Goal: Register for event/course

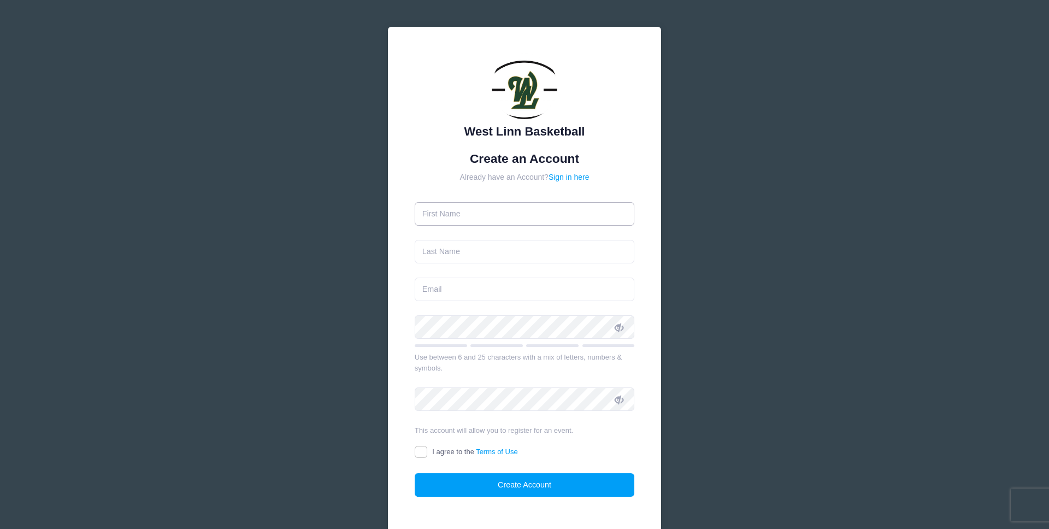
click at [580, 219] on input "text" at bounding box center [525, 213] width 220 height 23
type input "[PERSON_NAME]"
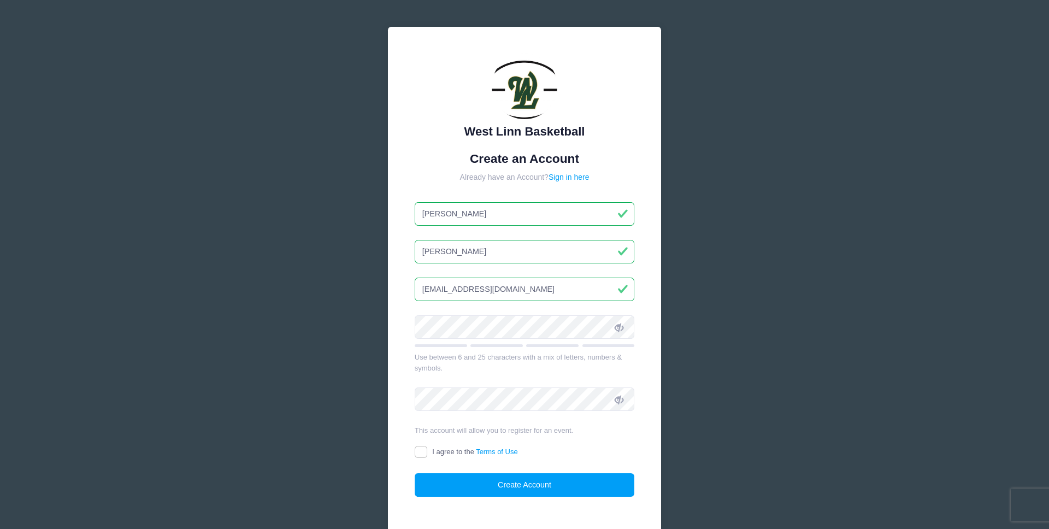
click at [519, 295] on input "adriang@nexuspnw.com" at bounding box center [525, 289] width 220 height 23
type input "[PERSON_NAME][EMAIL_ADDRESS][DOMAIN_NAME]"
click at [424, 457] on input "I agree to the Terms of Use" at bounding box center [421, 452] width 13 height 13
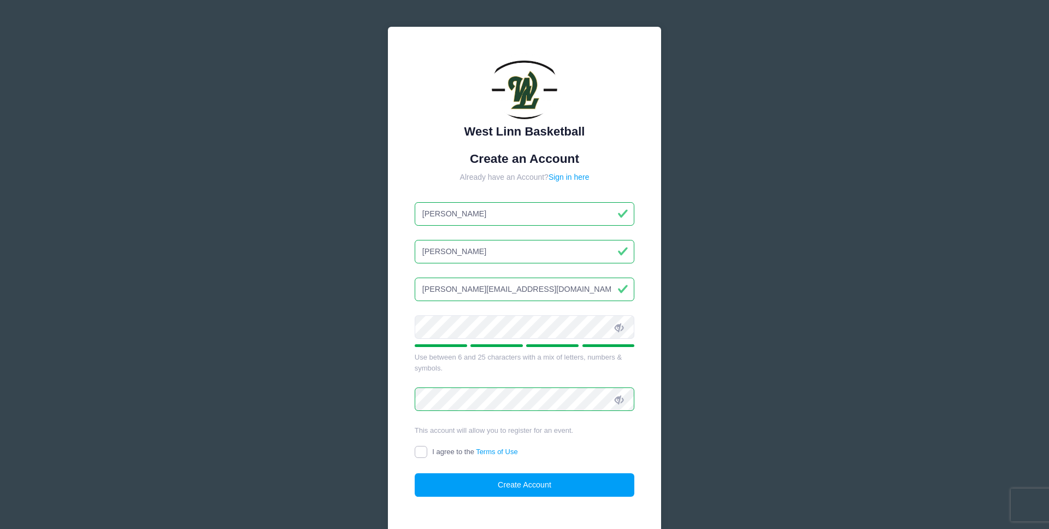
checkbox input "true"
click at [522, 480] on button "Create Account" at bounding box center [525, 484] width 220 height 23
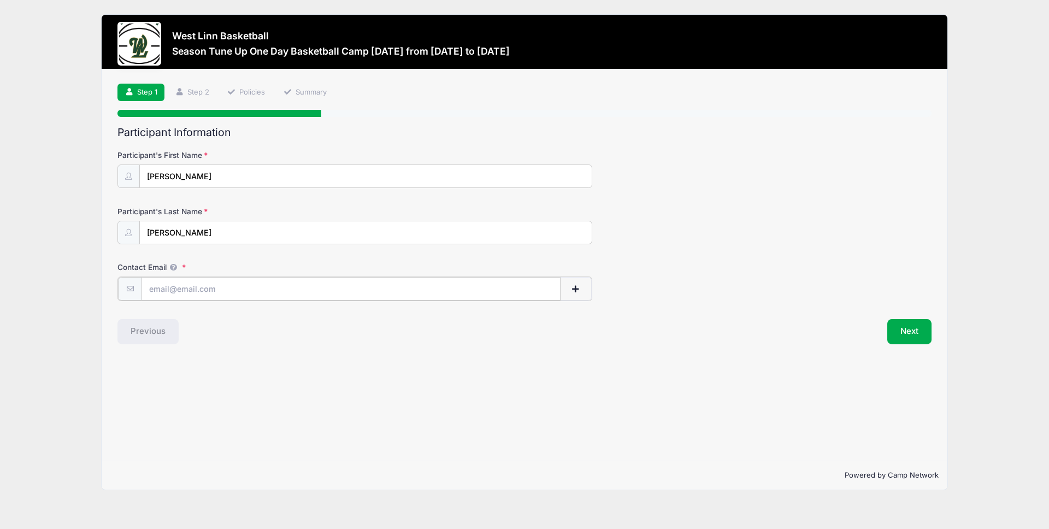
click at [236, 291] on input "Contact Email" at bounding box center [351, 288] width 419 height 23
click at [203, 281] on input "Contact Email" at bounding box center [351, 288] width 419 height 23
paste input "[PERSON_NAME][EMAIL_ADDRESS][DOMAIN_NAME]"
type input "[PERSON_NAME][EMAIL_ADDRESS][DOMAIN_NAME]"
drag, startPoint x: 366, startPoint y: 358, endPoint x: 892, endPoint y: 331, distance: 526.4
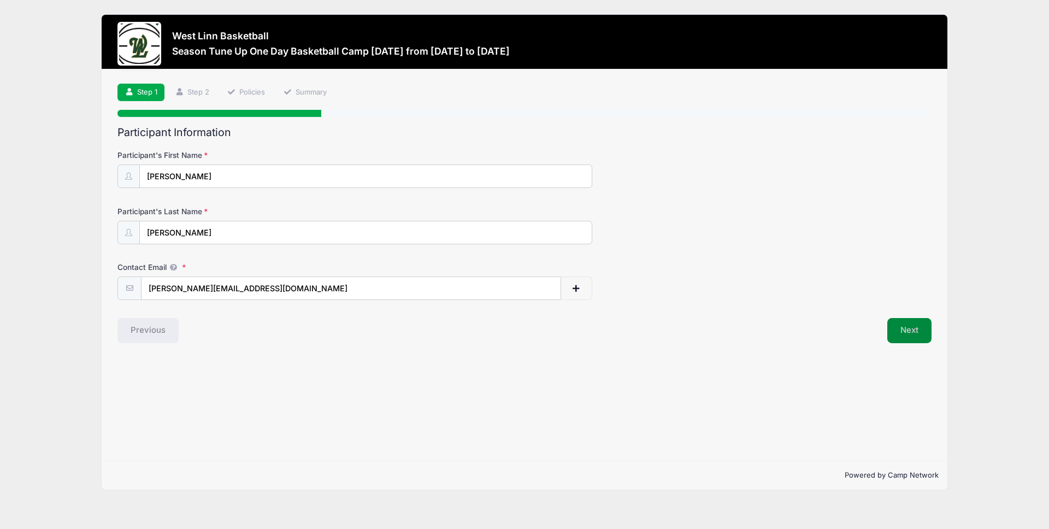
click at [368, 357] on div "Step 1 /7 Step 1 Step 2 Policies Summary Participant Information Participant's …" at bounding box center [525, 265] width 846 height 392
click at [907, 334] on button "Next" at bounding box center [909, 330] width 44 height 25
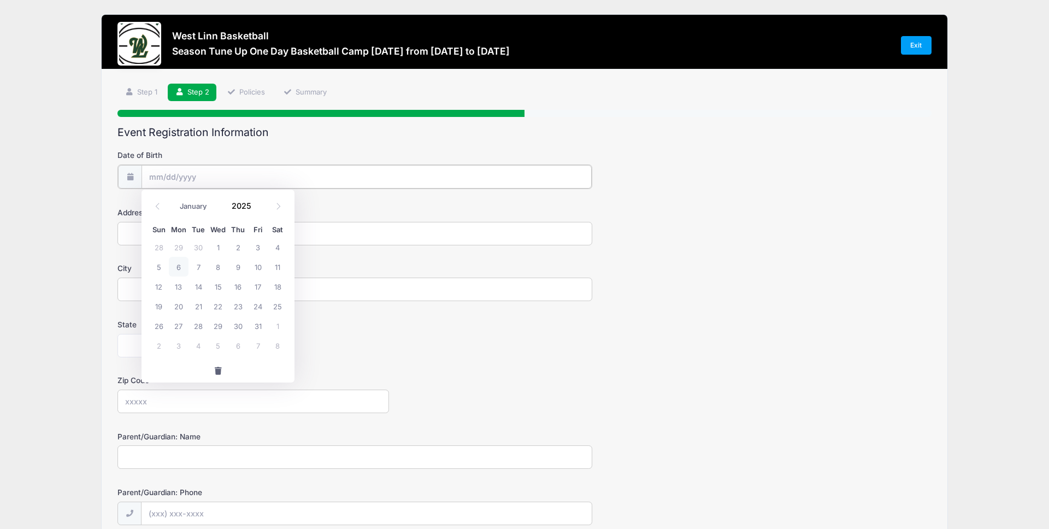
click at [199, 184] on input "Date of Birth" at bounding box center [367, 176] width 450 height 23
drag, startPoint x: 154, startPoint y: 167, endPoint x: 156, endPoint y: 173, distance: 6.9
click at [156, 171] on input "Date of Birth" at bounding box center [367, 176] width 450 height 23
click at [157, 174] on input "Date of Birth" at bounding box center [367, 176] width 450 height 23
click at [525, 313] on form "Date of Birth Address City State [US_STATE] [US_STATE] [US_STATE] [US_STATE] [U…" at bounding box center [524, 365] width 814 height 430
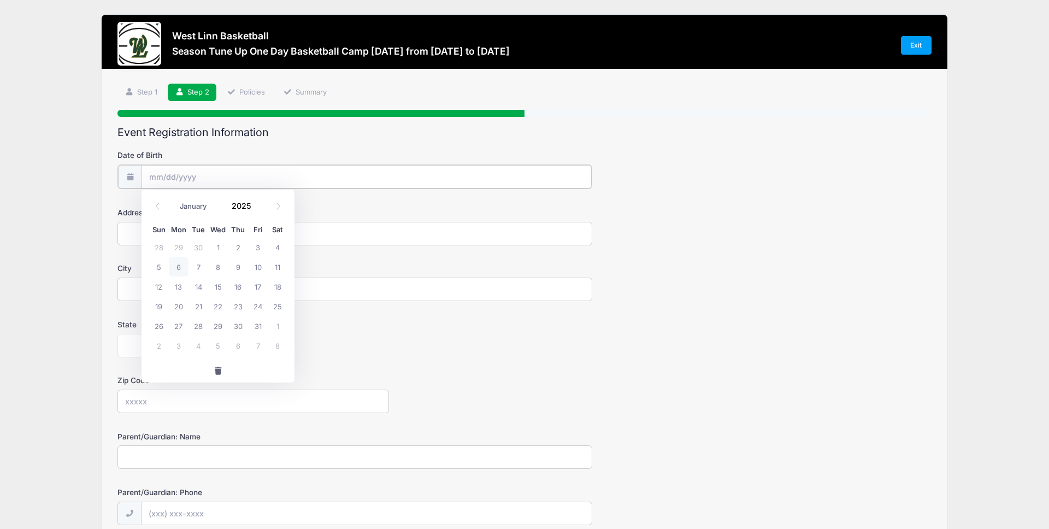
click at [162, 174] on input "Date of Birth" at bounding box center [367, 176] width 450 height 23
click at [164, 179] on input "Date of Birth" at bounding box center [367, 176] width 450 height 23
click at [164, 176] on input "Date of Birth" at bounding box center [367, 176] width 450 height 23
click at [238, 202] on input "2025" at bounding box center [244, 205] width 36 height 16
click at [257, 211] on span at bounding box center [258, 209] width 8 height 8
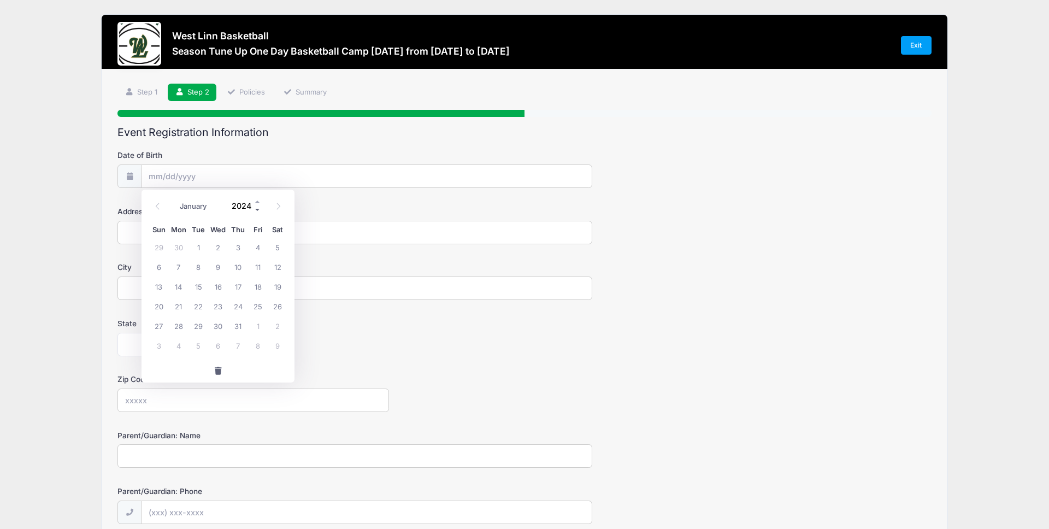
click at [257, 211] on span at bounding box center [258, 209] width 8 height 8
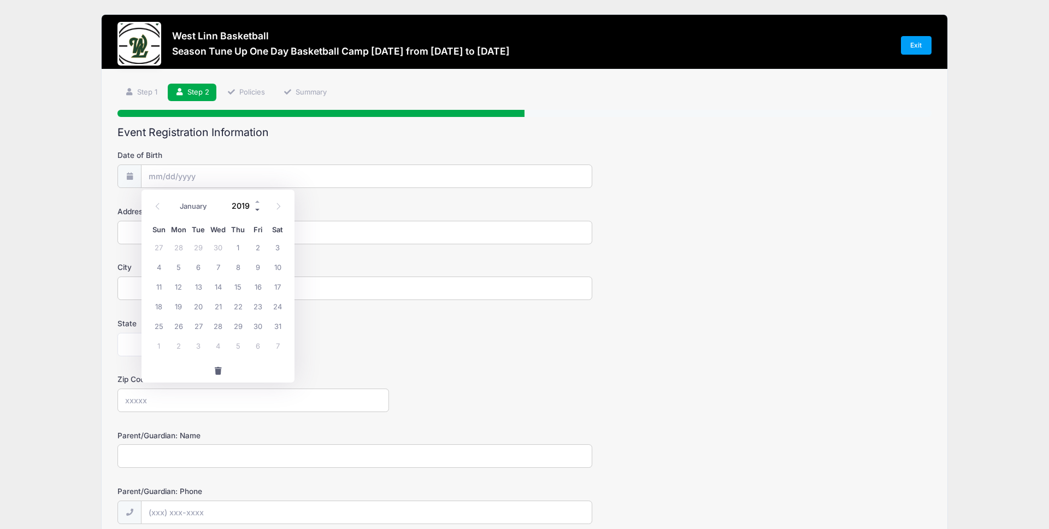
click at [257, 211] on span at bounding box center [258, 209] width 8 height 8
type input "2015"
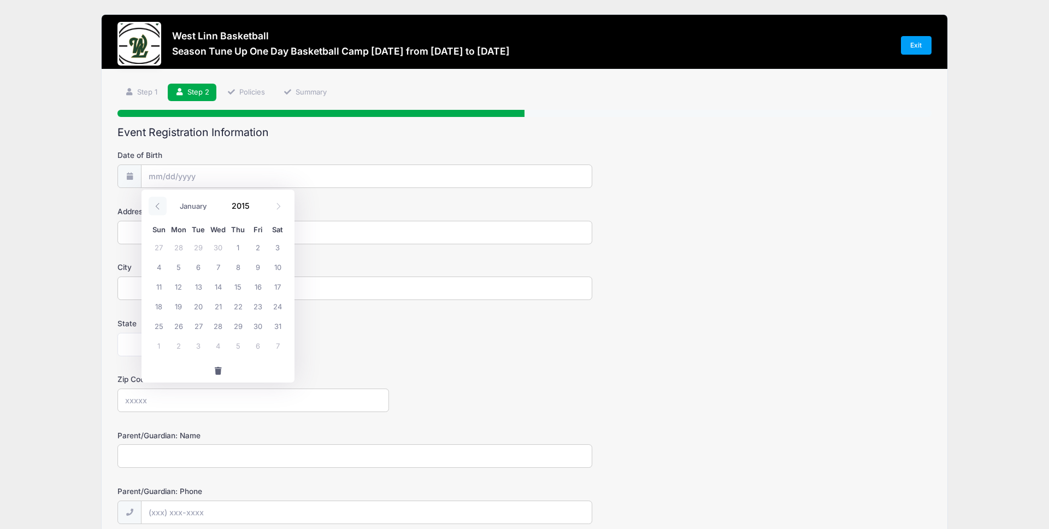
click at [159, 208] on icon at bounding box center [157, 206] width 7 height 7
click at [279, 209] on icon at bounding box center [278, 206] width 7 height 7
select select "11"
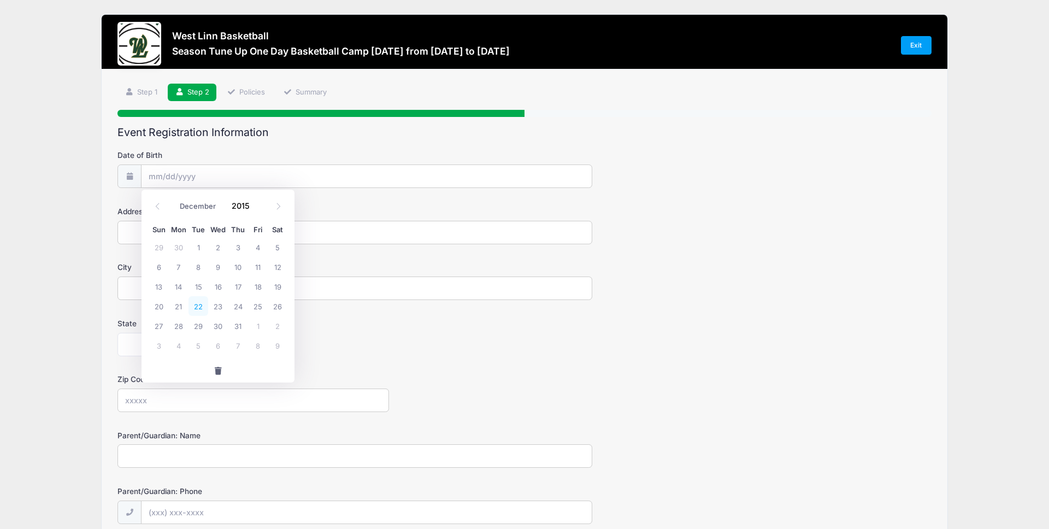
click at [201, 307] on span "22" at bounding box center [199, 306] width 20 height 20
type input "[DATE]"
click at [286, 227] on input "Address" at bounding box center [354, 232] width 475 height 23
click at [252, 232] on input "Address" at bounding box center [354, 232] width 475 height 23
type input "[STREET_ADDRESS]"
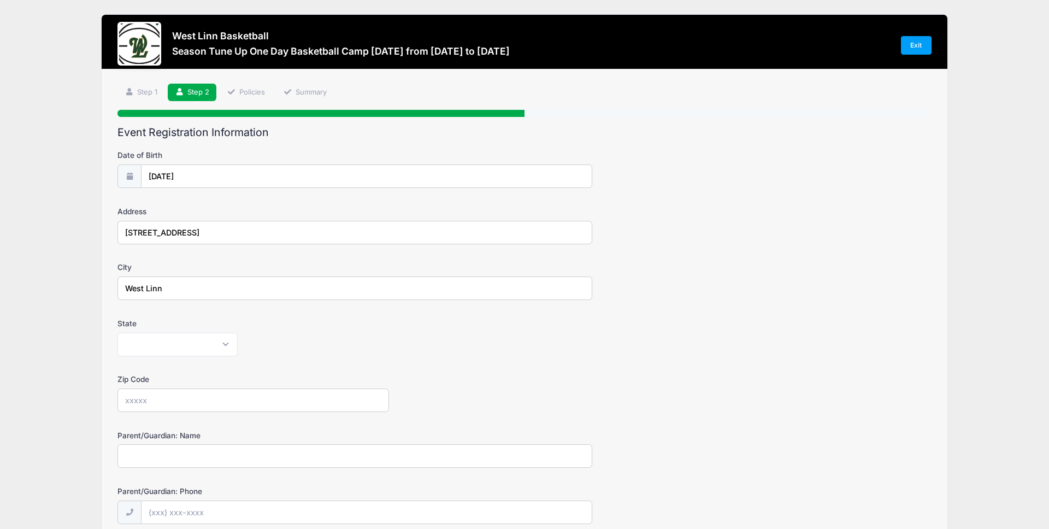
type input "West Linn"
select select "OR"
type input "97068"
click at [225, 462] on input "Parent/Guardian: Name" at bounding box center [354, 455] width 475 height 23
type input "[PERSON_NAME]"
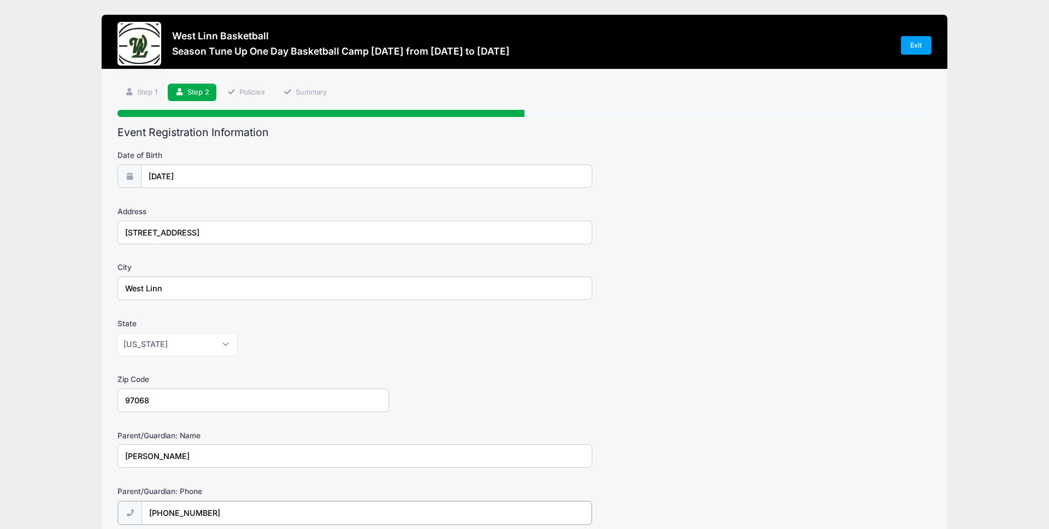
type input "[PHONE_NUMBER]"
click at [761, 420] on form "Date of Birth [DATE] Address [STREET_ADDRESS] City [GEOGRAPHIC_DATA] State [US_…" at bounding box center [524, 365] width 814 height 430
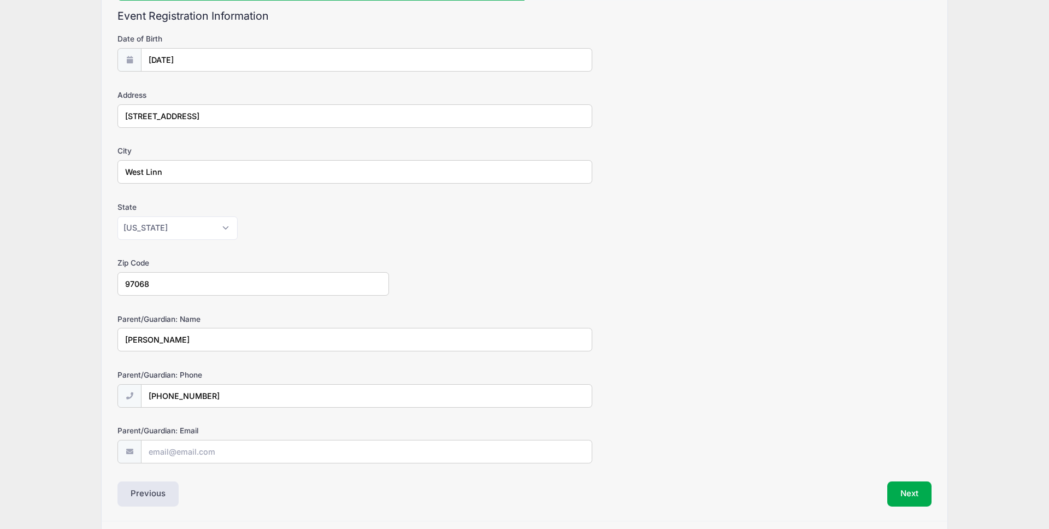
scroll to position [152, 0]
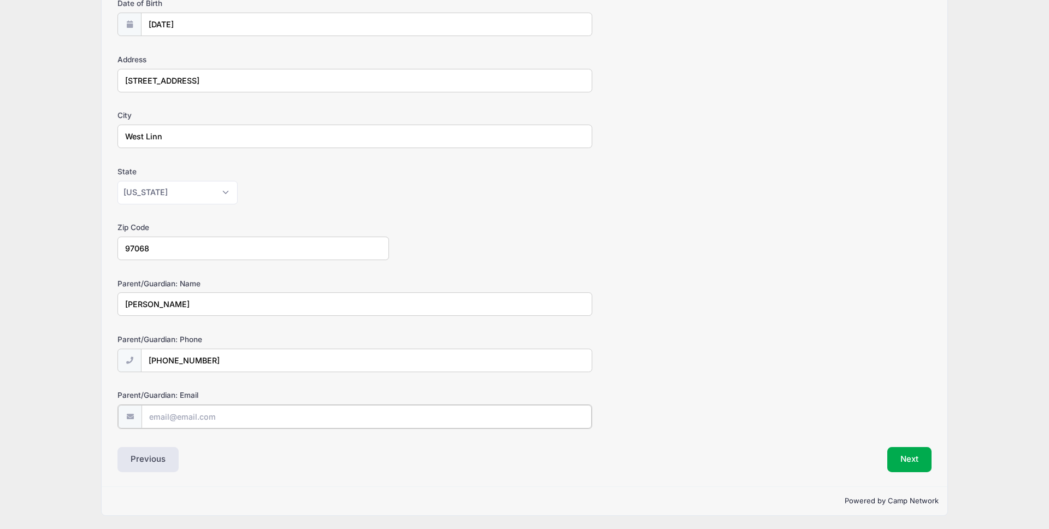
click at [190, 420] on input "Parent/Guardian: Email" at bounding box center [367, 416] width 450 height 23
paste input "[PERSON_NAME][EMAIL_ADDRESS][DOMAIN_NAME]"
type input "[PERSON_NAME][EMAIL_ADDRESS][DOMAIN_NAME]"
click at [908, 466] on button "Next" at bounding box center [909, 458] width 44 height 25
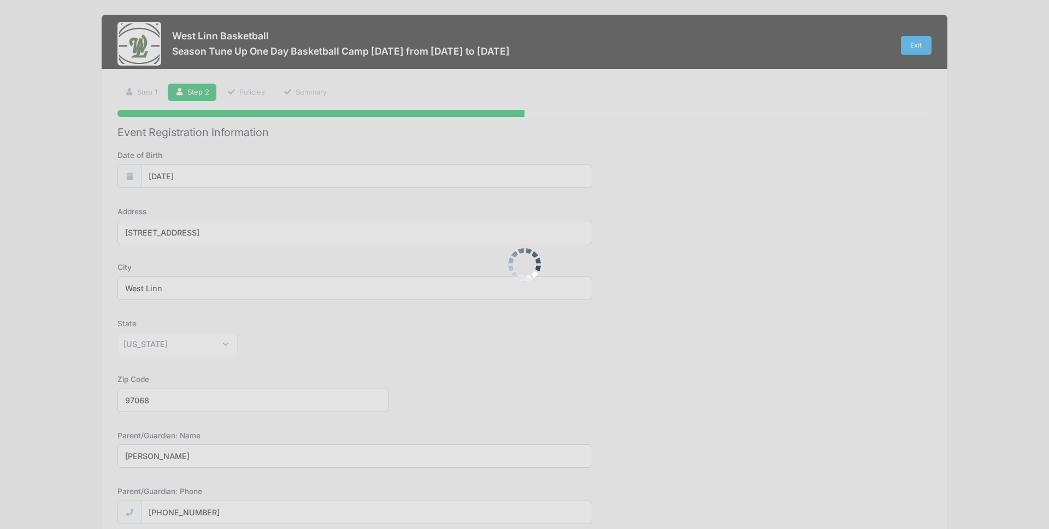
scroll to position [0, 0]
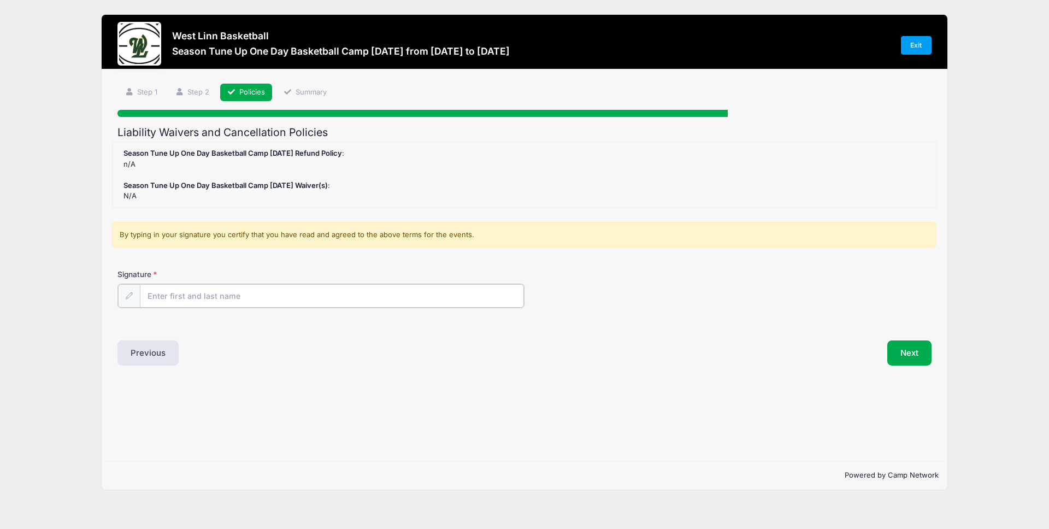
click at [194, 299] on input "Signature" at bounding box center [332, 295] width 384 height 23
type input "[PERSON_NAME]"
click at [909, 347] on button "Next" at bounding box center [909, 351] width 44 height 25
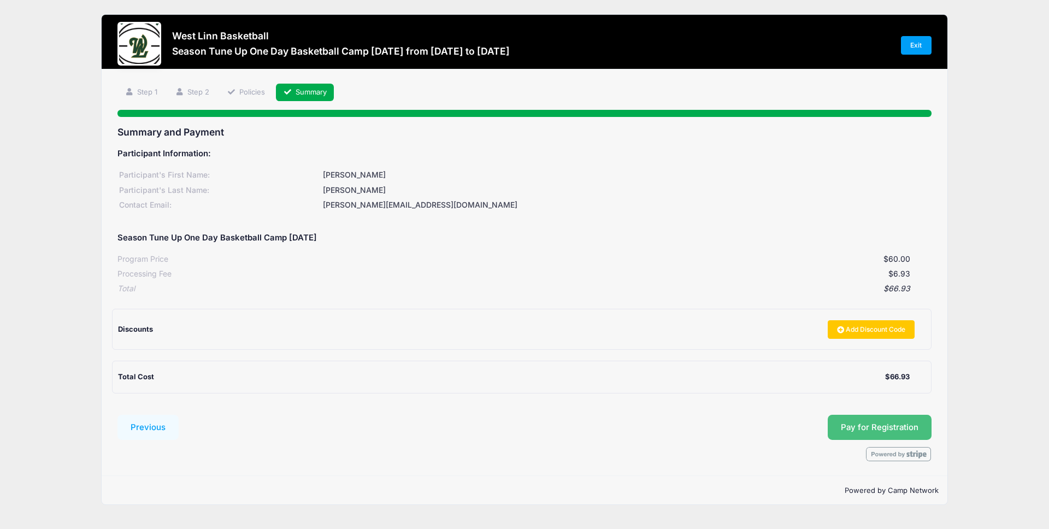
click at [909, 419] on button "Pay for Registration" at bounding box center [880, 427] width 104 height 25
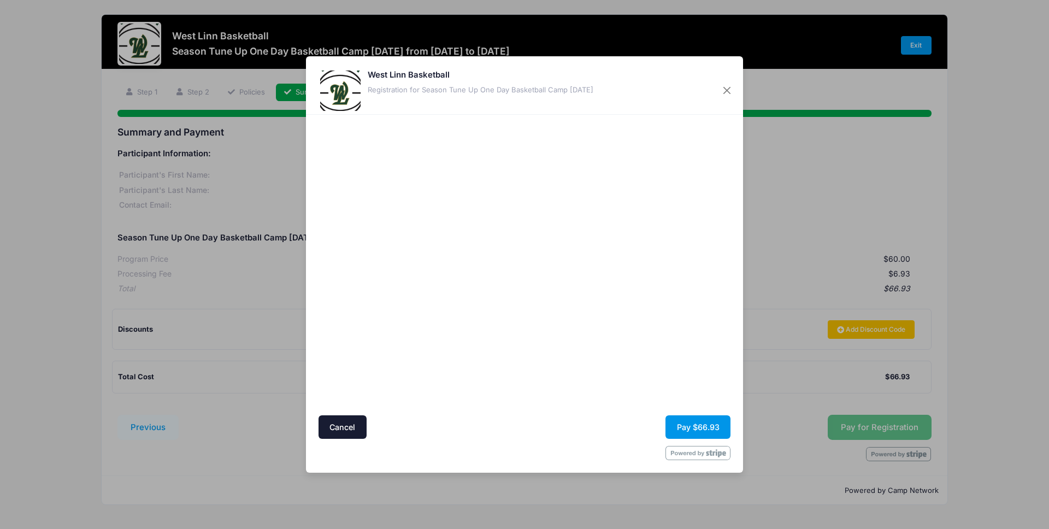
click at [701, 417] on button "Pay $66.93" at bounding box center [698, 426] width 65 height 23
